Goal: Transaction & Acquisition: Purchase product/service

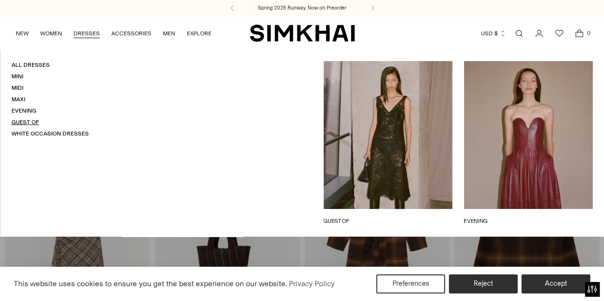
click at [32, 119] on link "Guest Of" at bounding box center [25, 122] width 28 height 7
